Goal: Check status: Check status

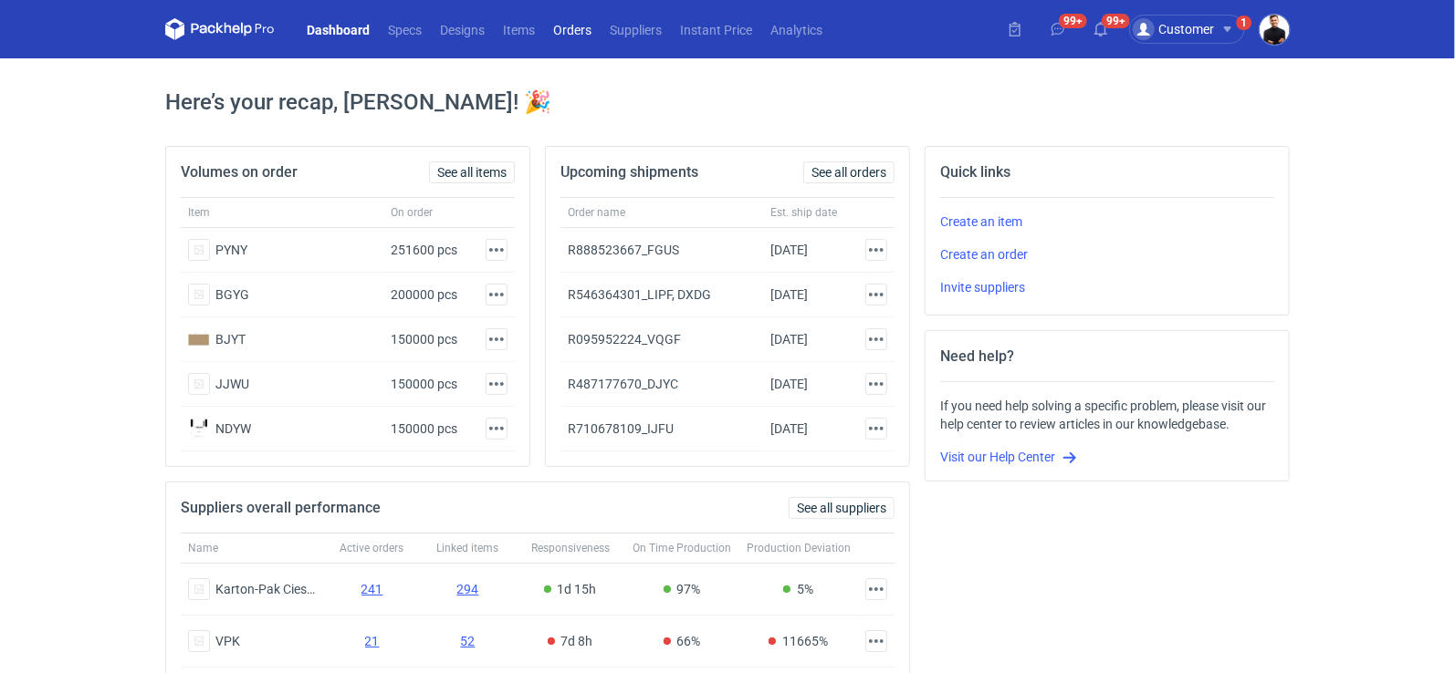
click at [567, 27] on link "Orders" at bounding box center [572, 29] width 57 height 22
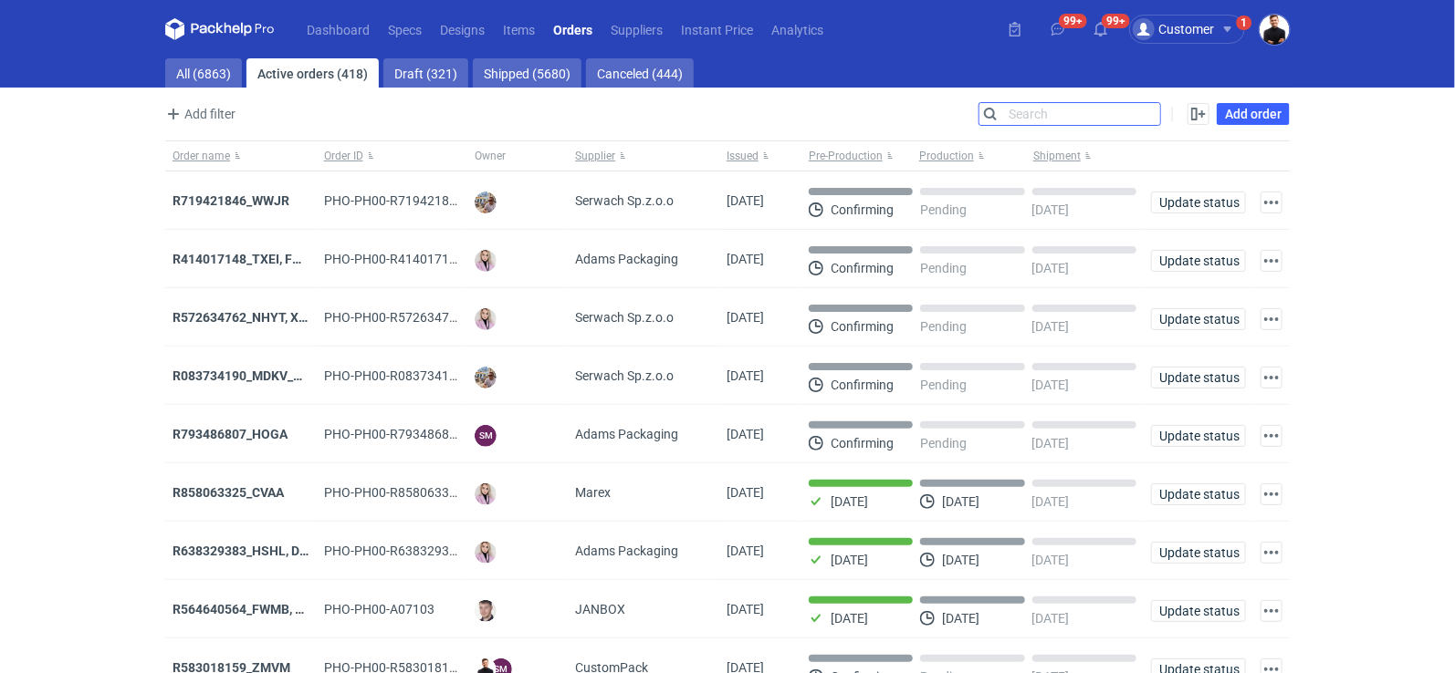
click at [1151, 120] on input "Search" at bounding box center [1069, 114] width 181 height 22
click at [217, 72] on link "All (6863)" at bounding box center [203, 72] width 77 height 29
click at [1150, 118] on input "Search" at bounding box center [1069, 114] width 181 height 22
paste input "R572634762"
type input "R572634762"
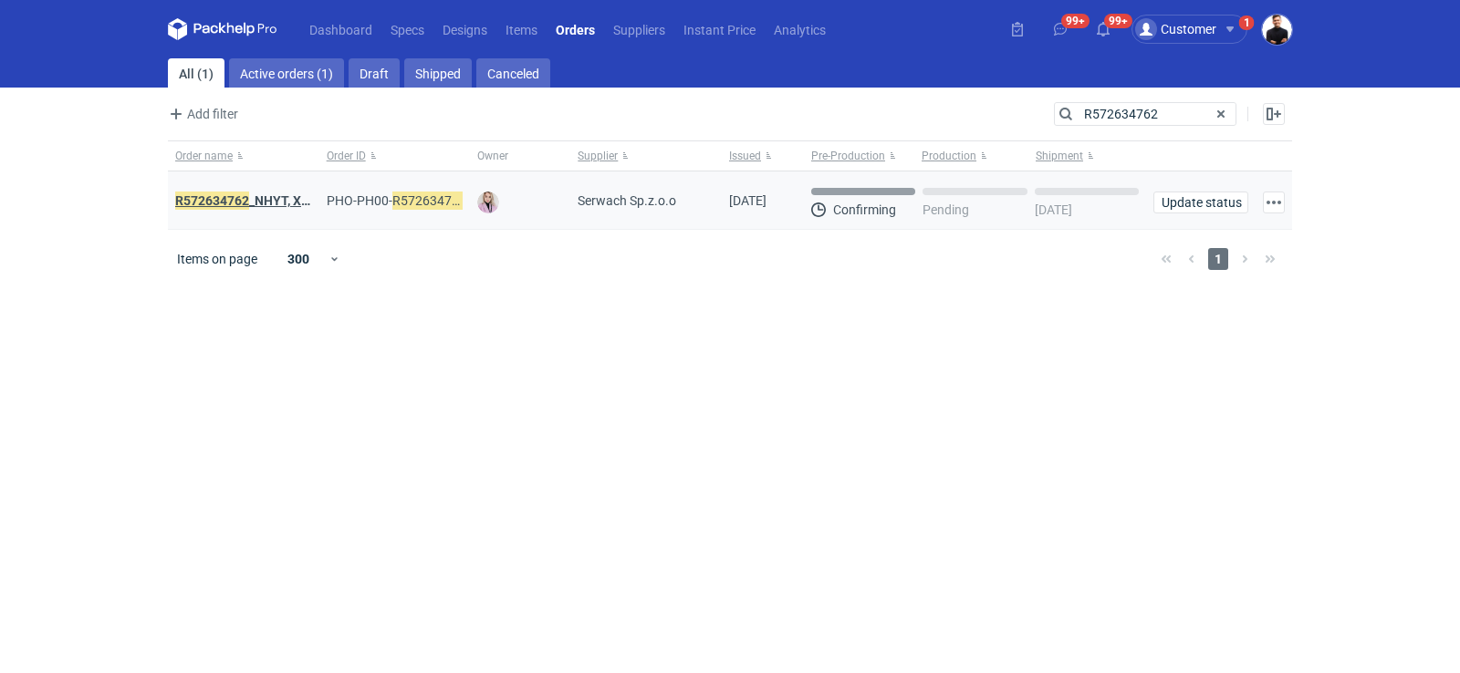
click at [277, 202] on strong "R572634762 _NHYT, XIXB" at bounding box center [248, 201] width 146 height 20
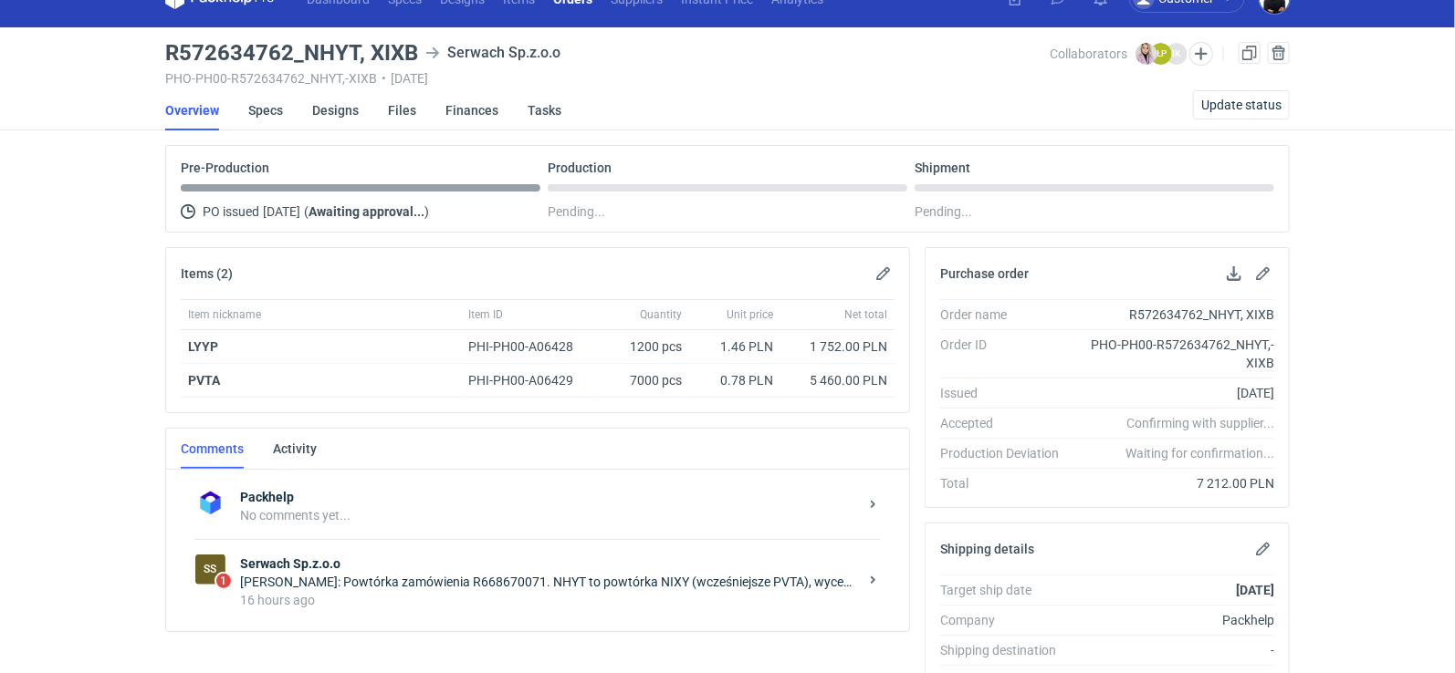
scroll to position [57, 0]
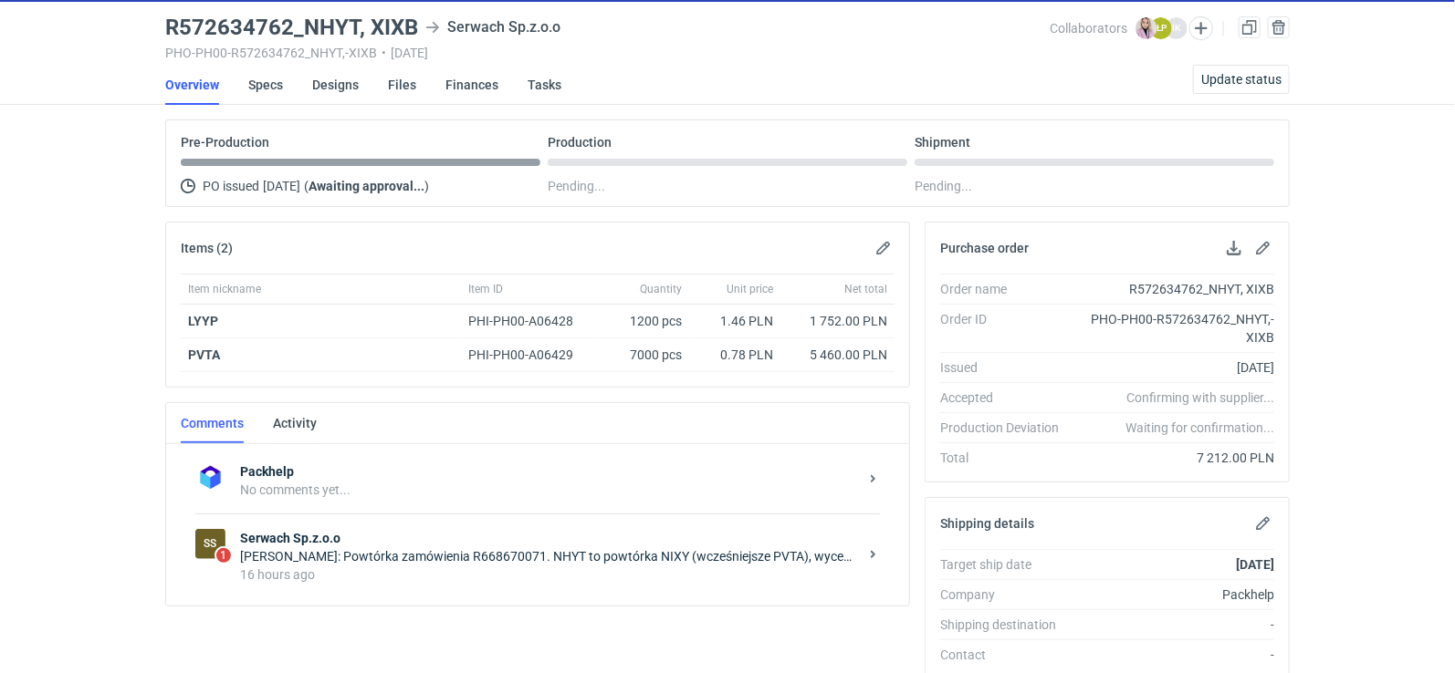
click at [478, 552] on div "[PERSON_NAME]: Powtórka zamówienia R668670071. NHYT to powtórka NIXY (wcześniej…" at bounding box center [549, 557] width 618 height 18
